Goal: Find specific fact

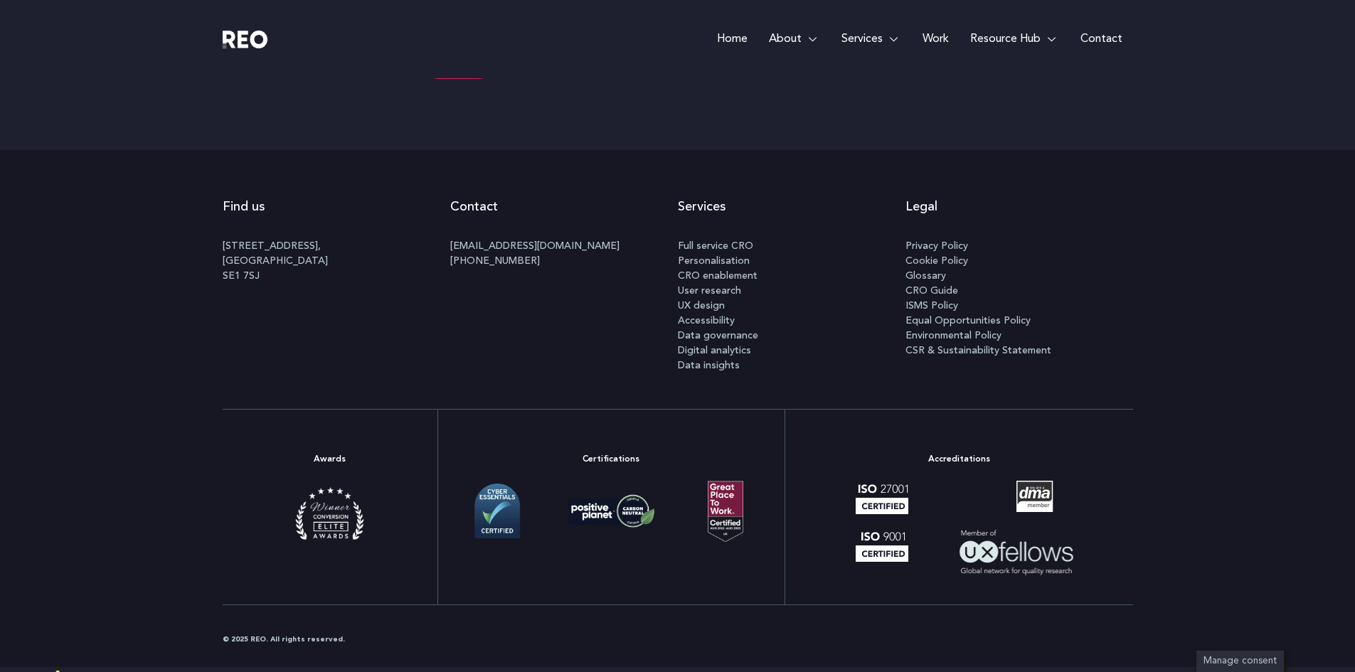
scroll to position [7425, 0]
click at [920, 251] on span "Privacy Policy" at bounding box center [936, 247] width 63 height 15
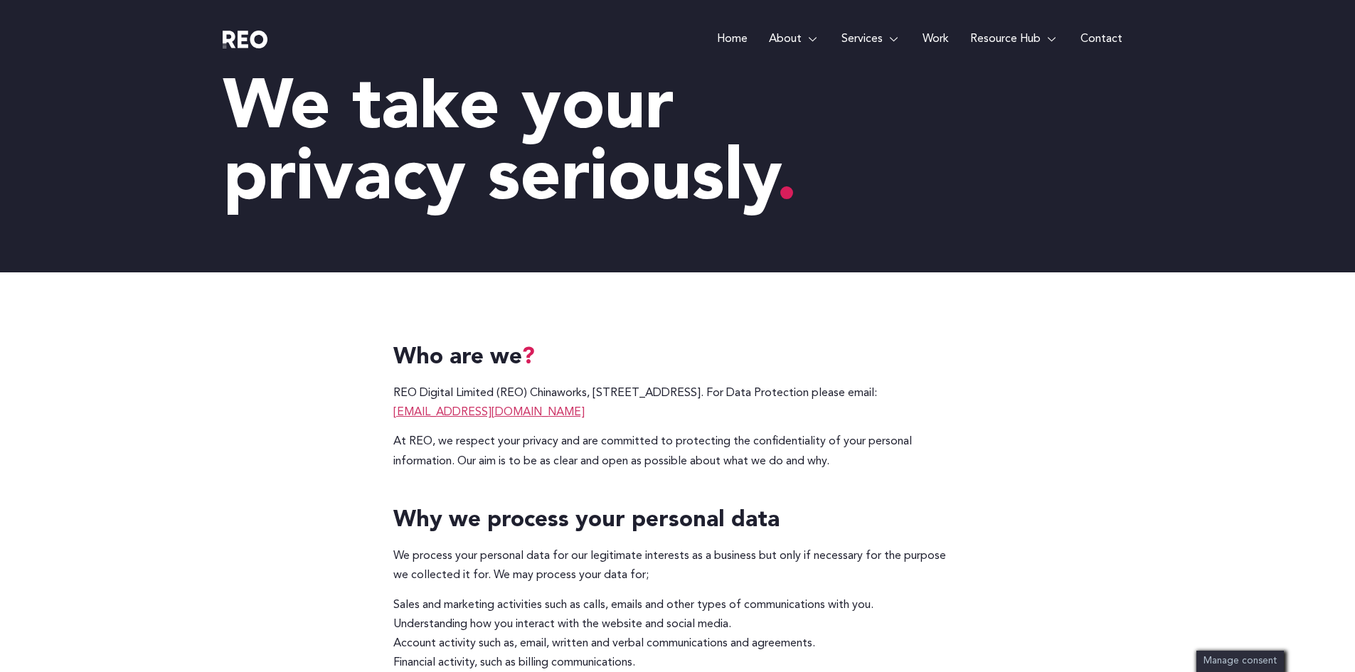
scroll to position [142, 0]
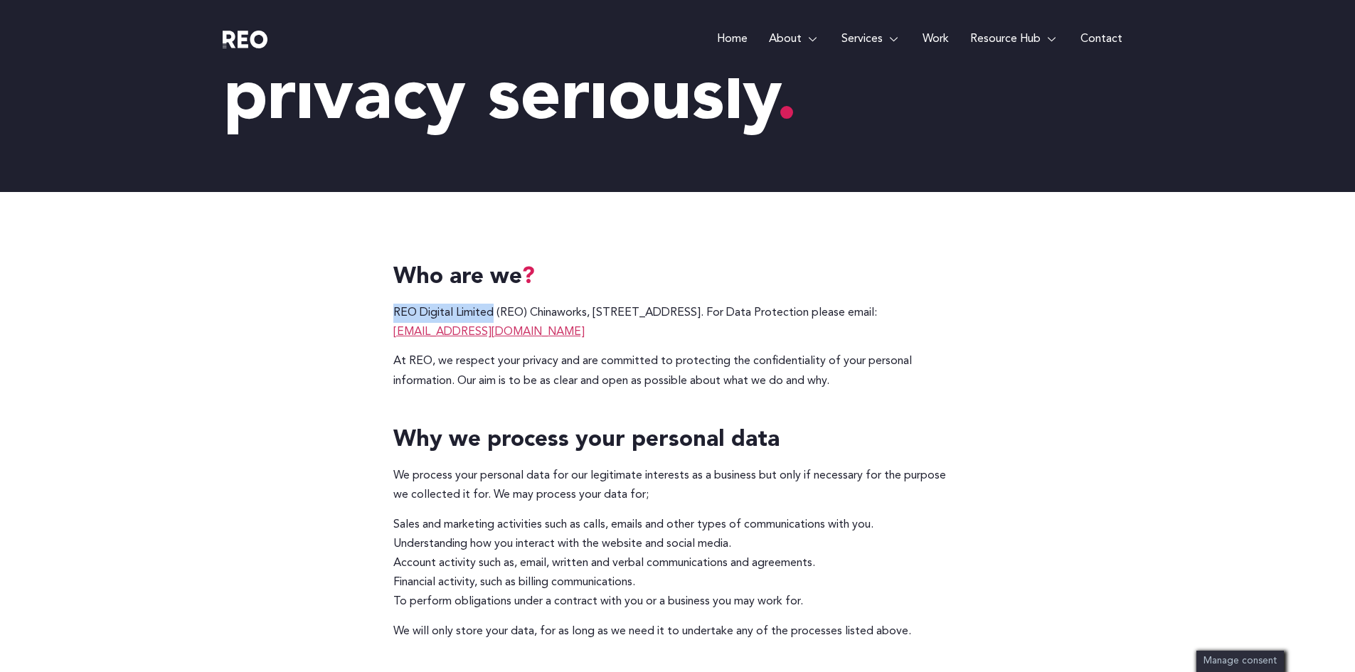
drag, startPoint x: 493, startPoint y: 312, endPoint x: 353, endPoint y: 313, distance: 139.4
copy p "REO Digital Limited"
